Goal: Information Seeking & Learning: Learn about a topic

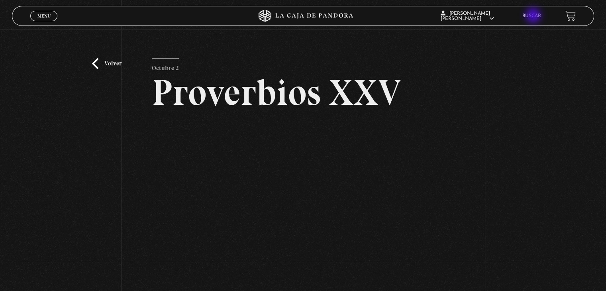
click at [534, 16] on link "Buscar" at bounding box center [532, 16] width 19 height 5
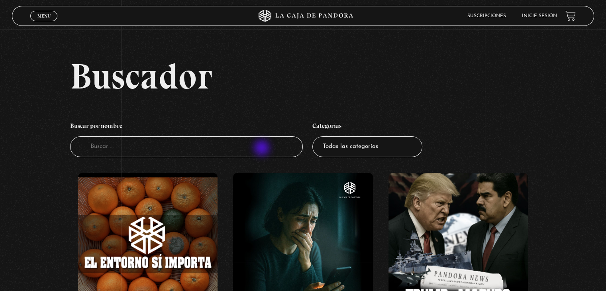
click at [263, 149] on input "Buscador" at bounding box center [186, 146] width 233 height 21
type input "11"
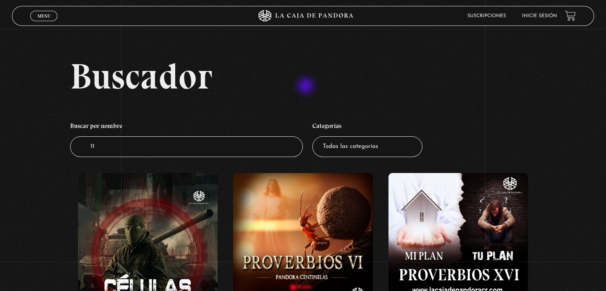
click at [307, 87] on h2 "Buscador" at bounding box center [332, 76] width 524 height 36
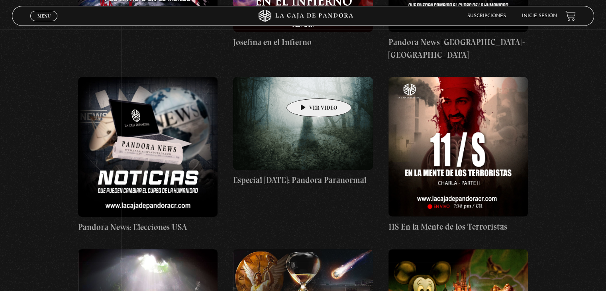
scroll to position [494, 0]
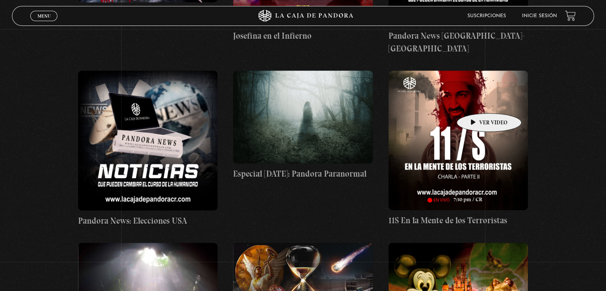
click at [477, 101] on figure at bounding box center [459, 141] width 140 height 140
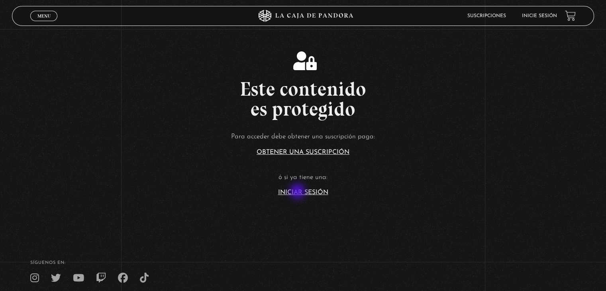
click at [299, 192] on link "Iniciar Sesión" at bounding box center [303, 192] width 50 height 6
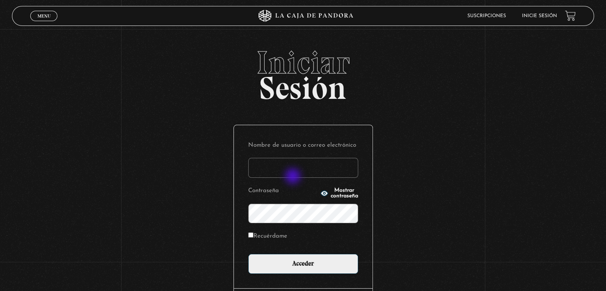
type input "betana007"
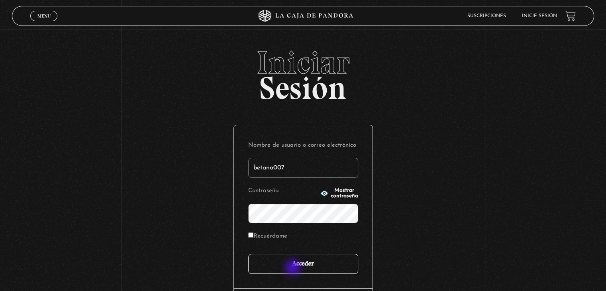
click at [294, 268] on input "Acceder" at bounding box center [303, 264] width 110 height 20
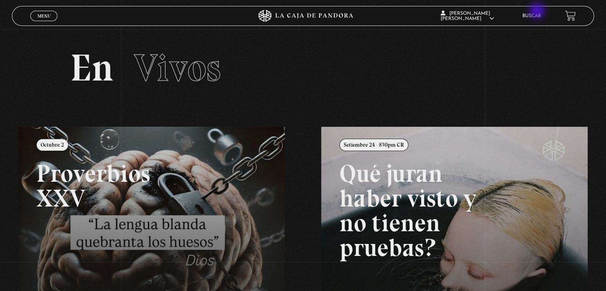
click at [538, 12] on li "Buscar" at bounding box center [532, 16] width 19 height 12
click at [538, 14] on link "Buscar" at bounding box center [532, 16] width 19 height 5
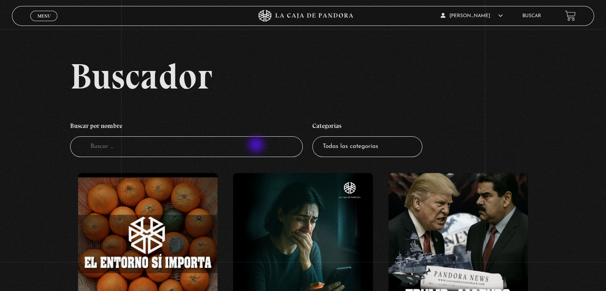
click at [257, 146] on input "Buscador" at bounding box center [186, 146] width 233 height 21
type input "11"
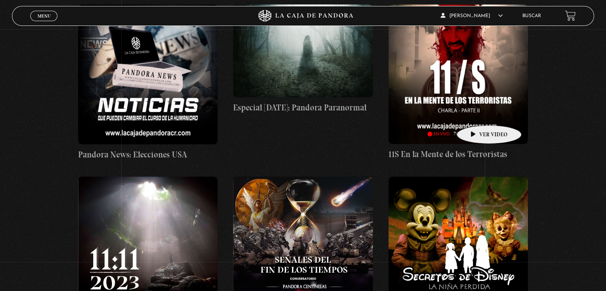
scroll to position [542, 0]
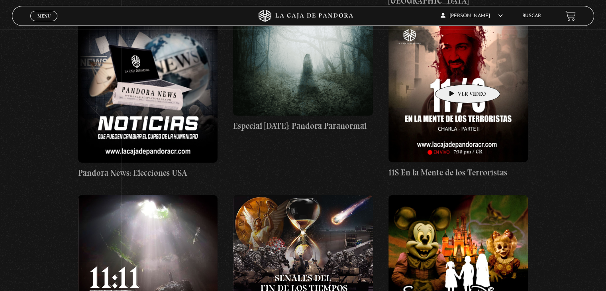
click at [455, 73] on figure at bounding box center [459, 93] width 140 height 140
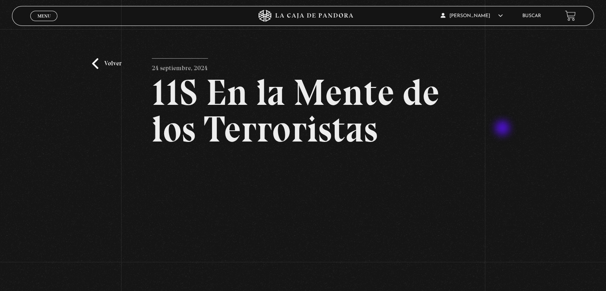
click at [504, 129] on div "Volver [DATE] 11S En la Mente de los Terroristas WhatsApp Twitter Messenger Ema…" at bounding box center [303, 197] width 606 height 337
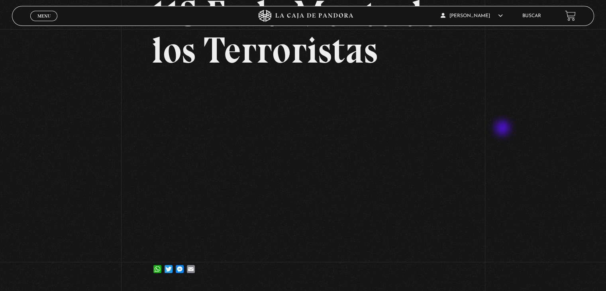
scroll to position [80, 0]
